Goal: Task Accomplishment & Management: Complete application form

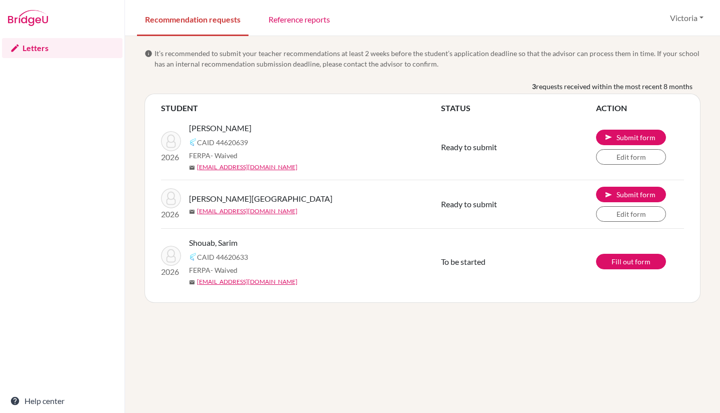
click at [457, 261] on span "To be started" at bounding box center [463, 262] width 45 height 10
click at [650, 261] on link "Fill out form" at bounding box center [631, 262] width 70 height 16
click at [452, 258] on span "Submitted" at bounding box center [459, 263] width 36 height 10
click at [463, 194] on td "Ready to submit" at bounding box center [518, 204] width 155 height 49
click at [526, 205] on td "Ready to submit" at bounding box center [518, 204] width 155 height 49
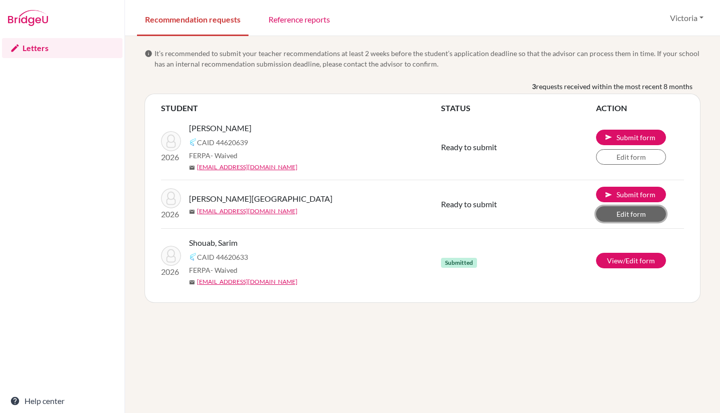
click at [609, 216] on link "Edit form" at bounding box center [631, 214] width 70 height 16
click at [614, 155] on link "Edit form" at bounding box center [631, 157] width 70 height 16
